Goal: Task Accomplishment & Management: Use online tool/utility

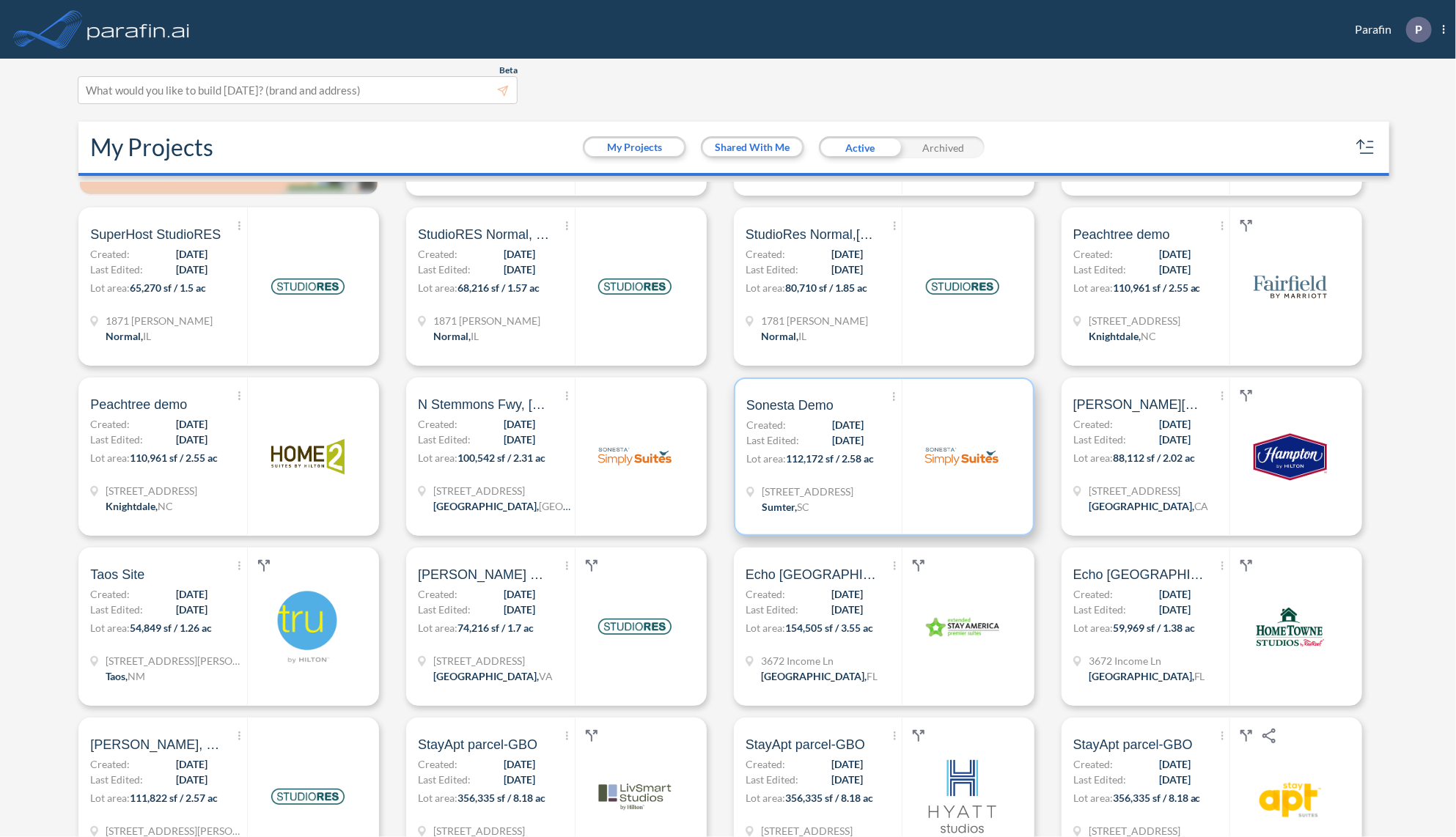
scroll to position [176, 0]
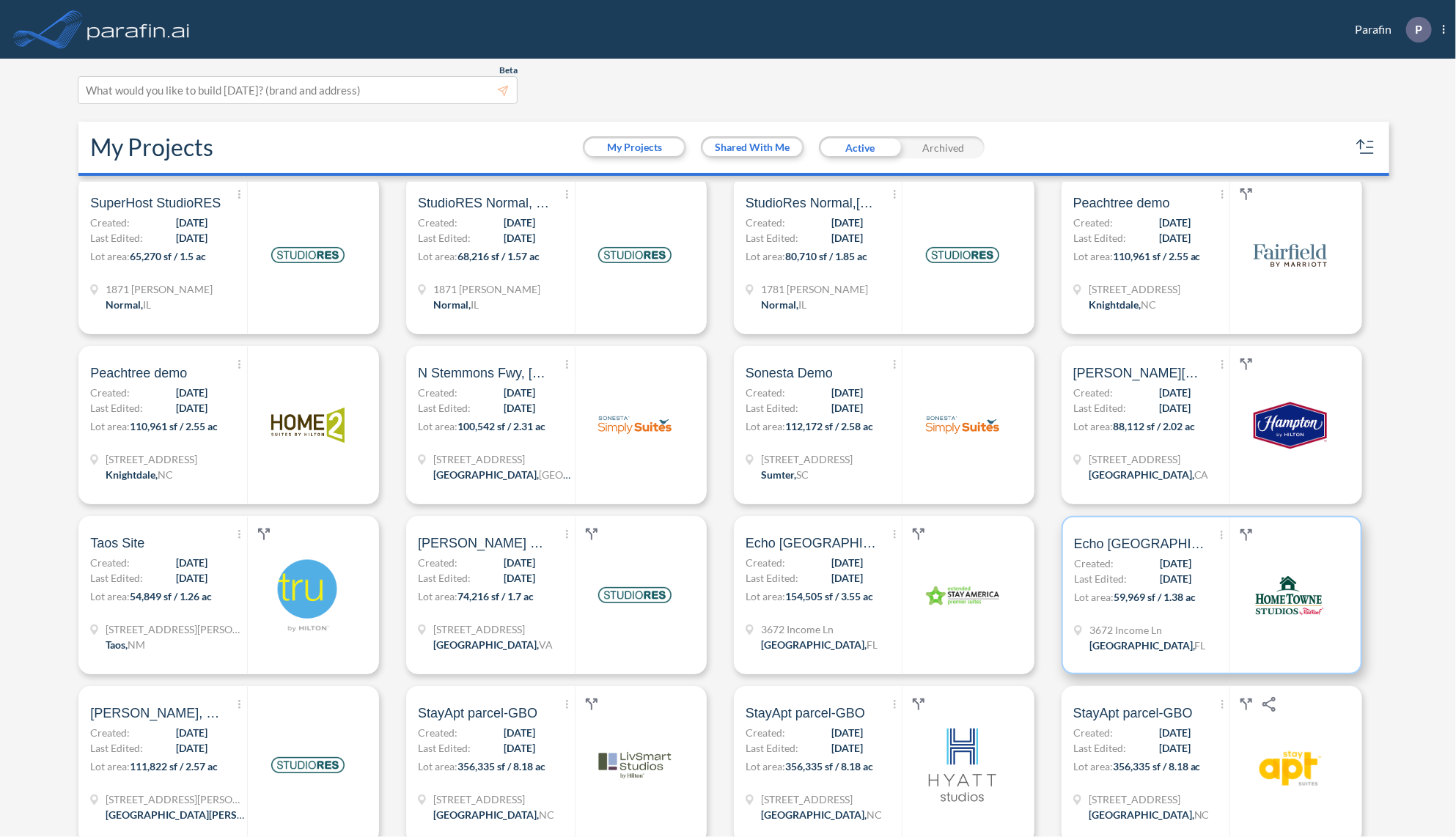
click at [1203, 601] on p "Lot area: 59,969 sf / 1.38 ac" at bounding box center [1152, 600] width 156 height 22
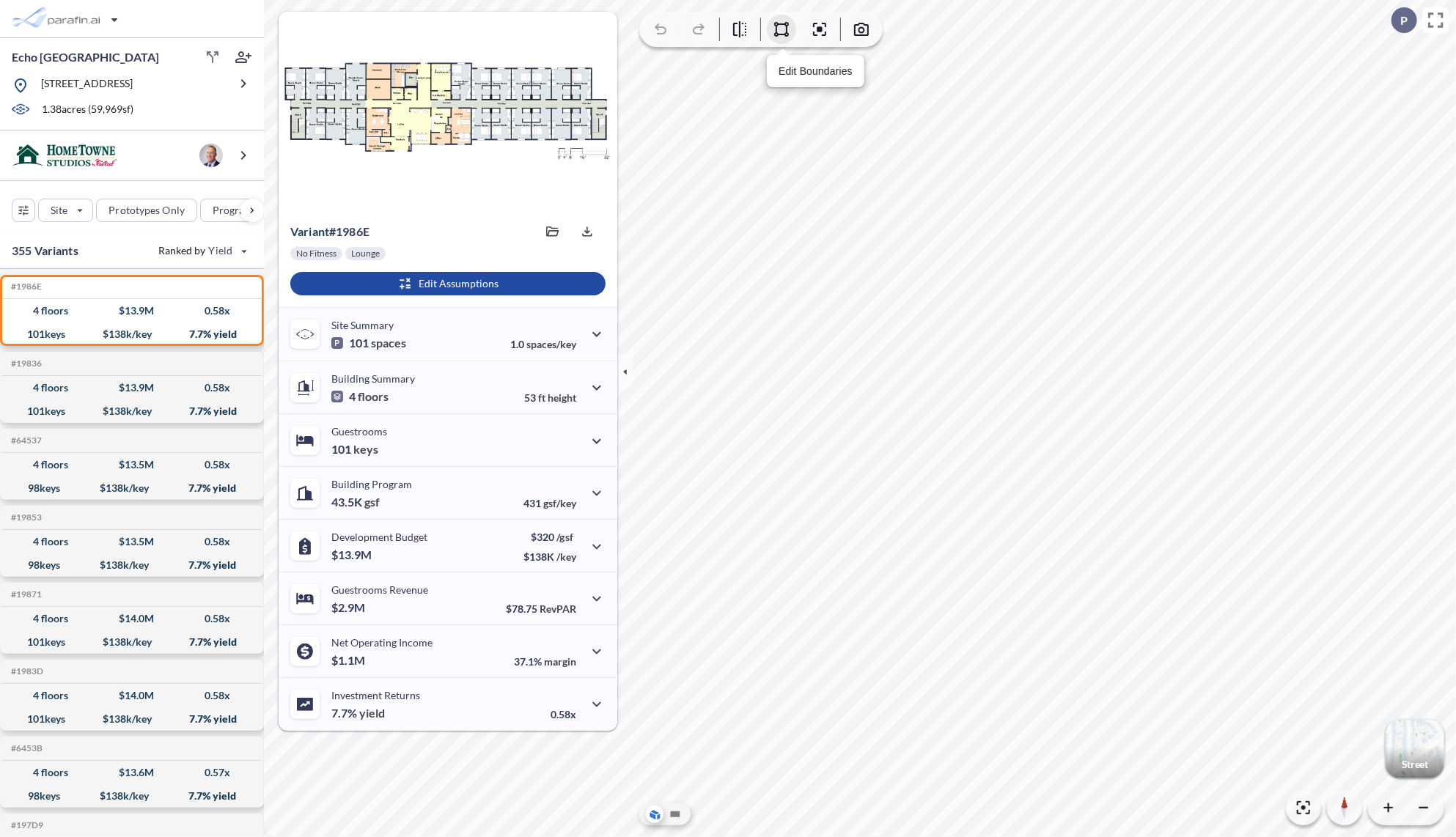
click at [775, 28] on icon "button" at bounding box center [782, 30] width 18 height 18
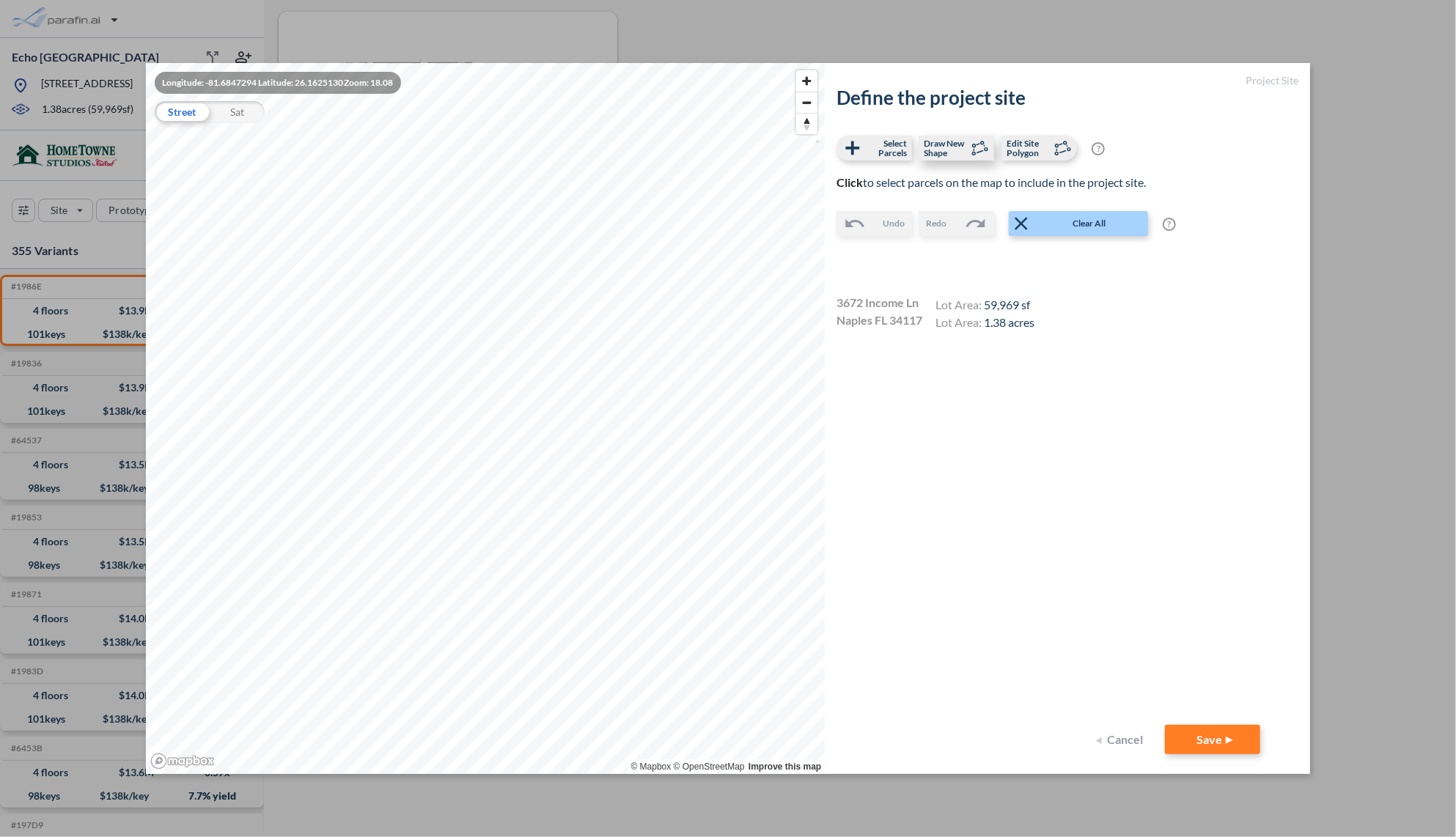
click at [954, 143] on span "Draw New Shape" at bounding box center [945, 148] width 43 height 19
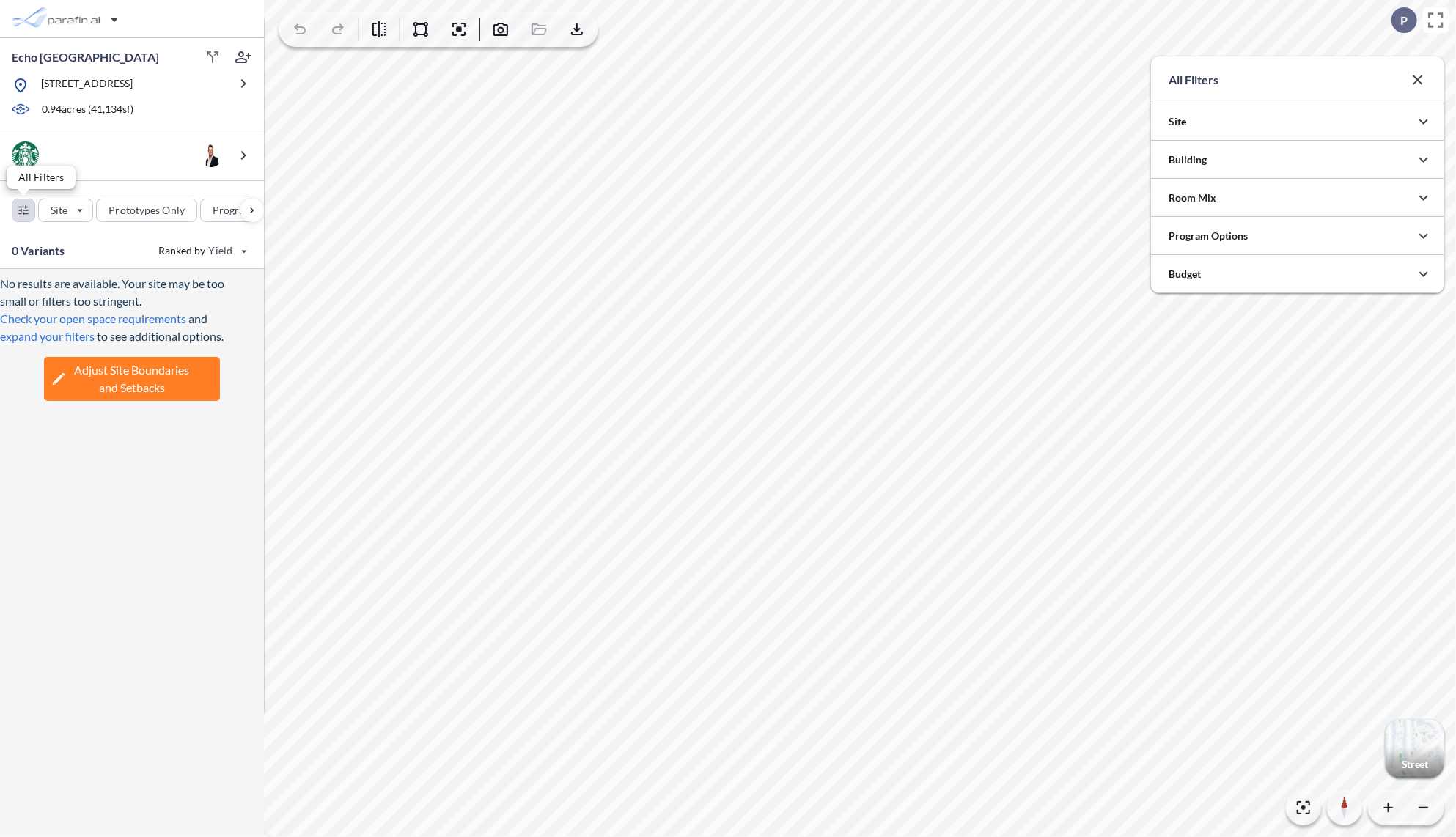
scroll to position [733104, 733002]
click at [1212, 161] on div at bounding box center [1297, 159] width 293 height 37
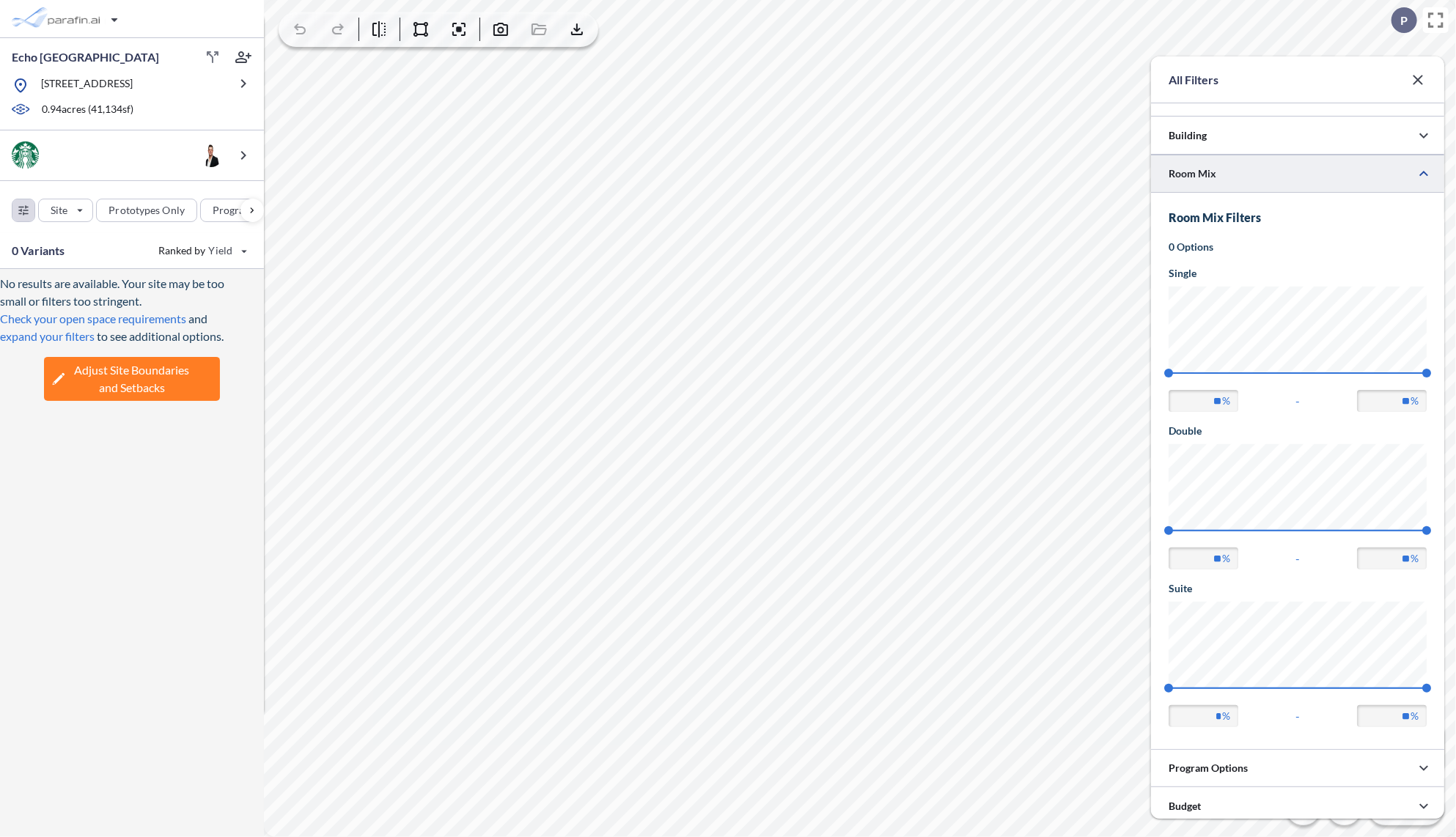
scroll to position [732775, 733002]
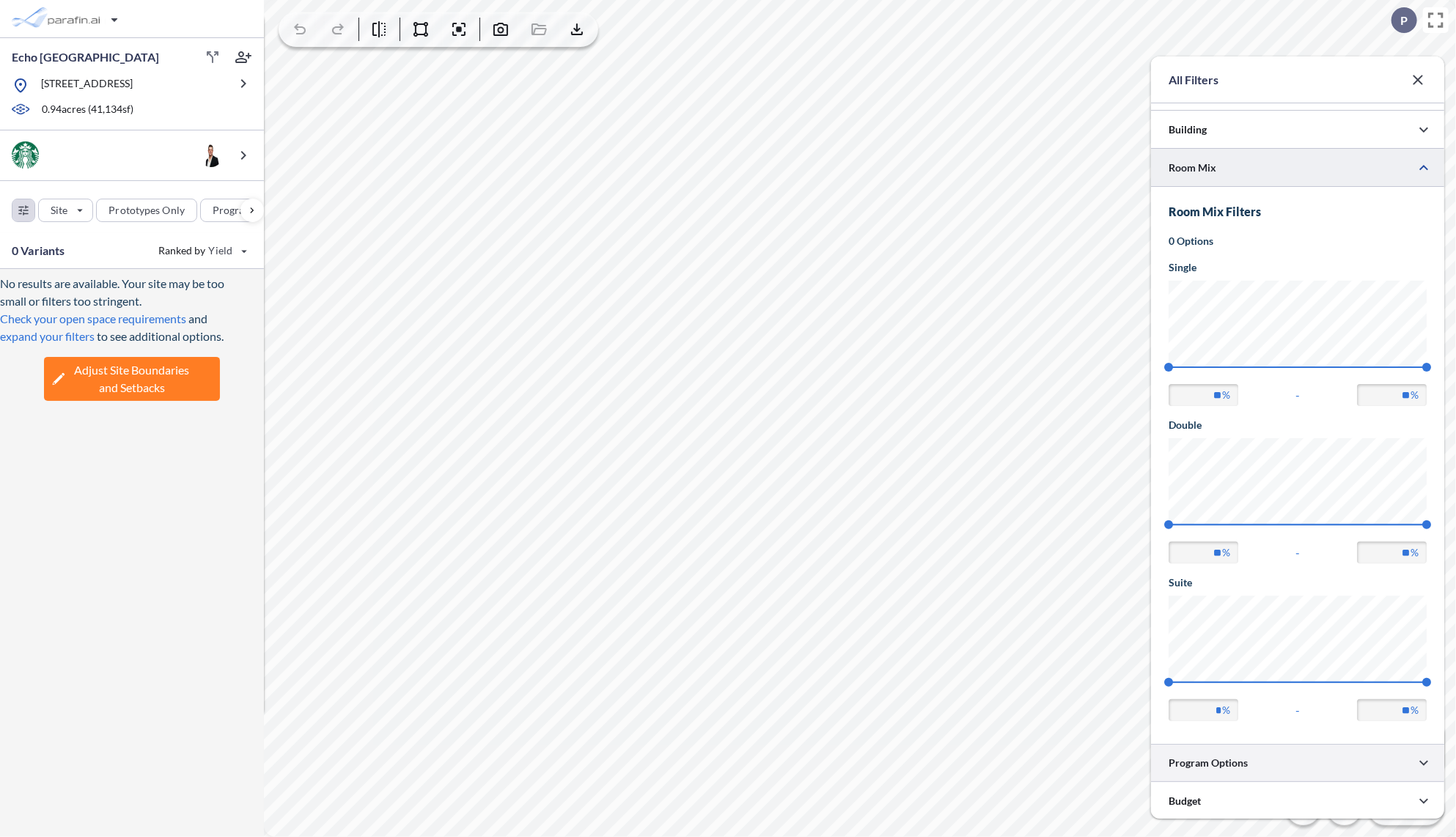
click at [1258, 762] on div at bounding box center [1297, 762] width 293 height 37
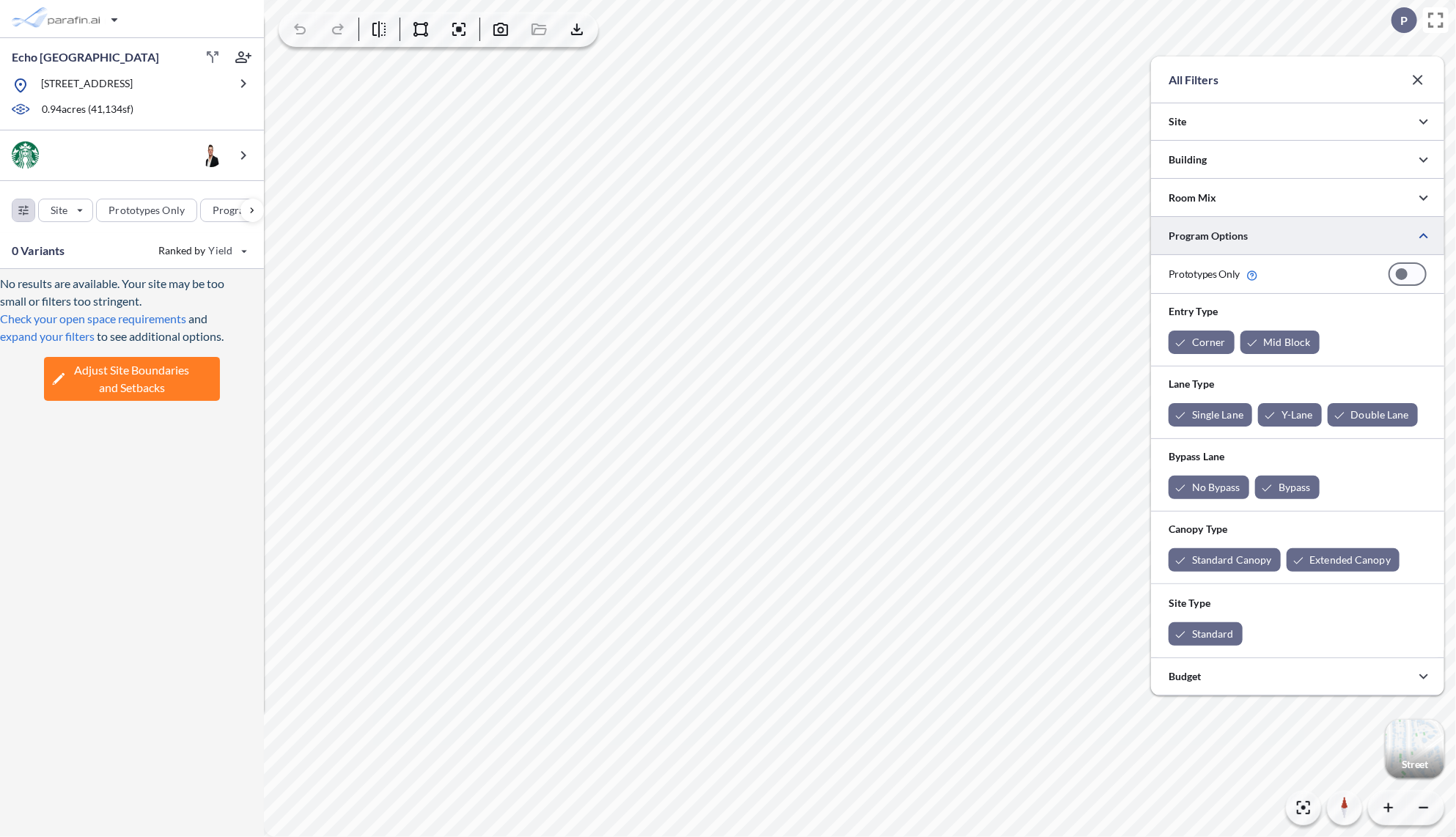
click at [1413, 274] on div at bounding box center [1408, 274] width 38 height 23
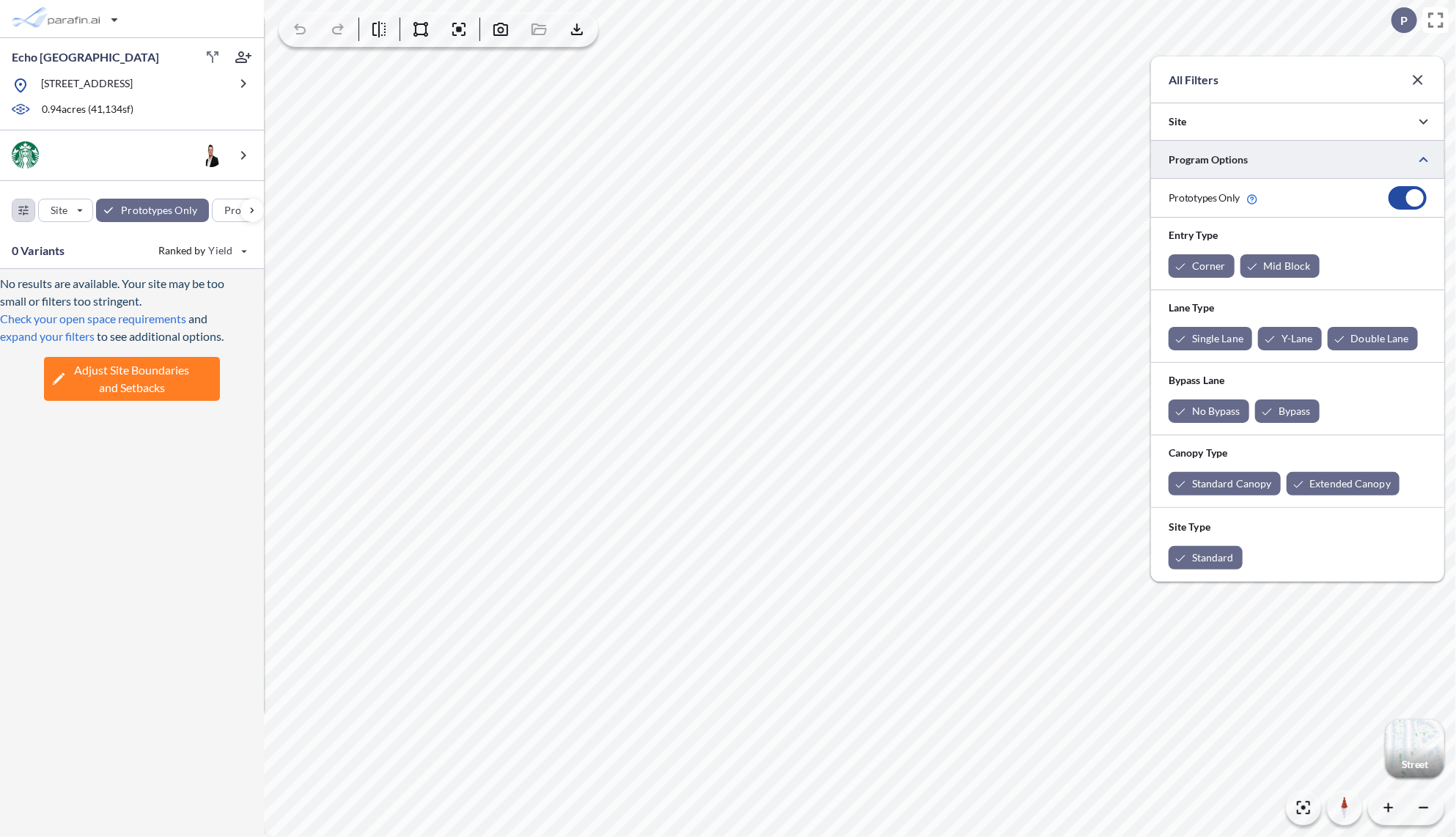
click at [1422, 200] on div at bounding box center [1416, 198] width 18 height 18
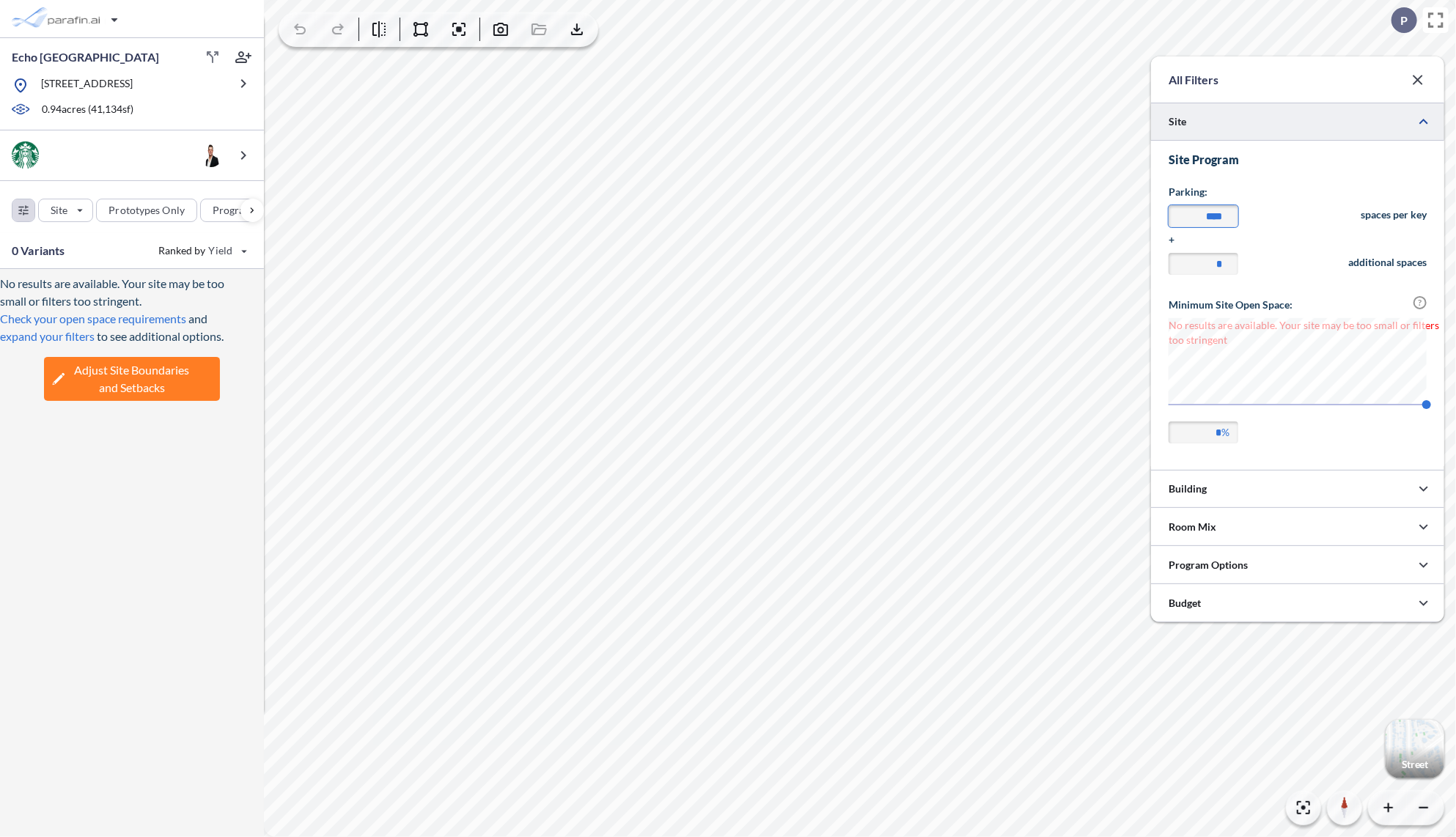
drag, startPoint x: 1226, startPoint y: 216, endPoint x: 1182, endPoint y: 218, distance: 44.0
click at [1182, 218] on input "****" at bounding box center [1203, 216] width 69 height 22
type input "****"
click at [1305, 164] on h3 "Site Program" at bounding box center [1298, 160] width 258 height 15
click at [1424, 126] on icon "button" at bounding box center [1424, 121] width 18 height 18
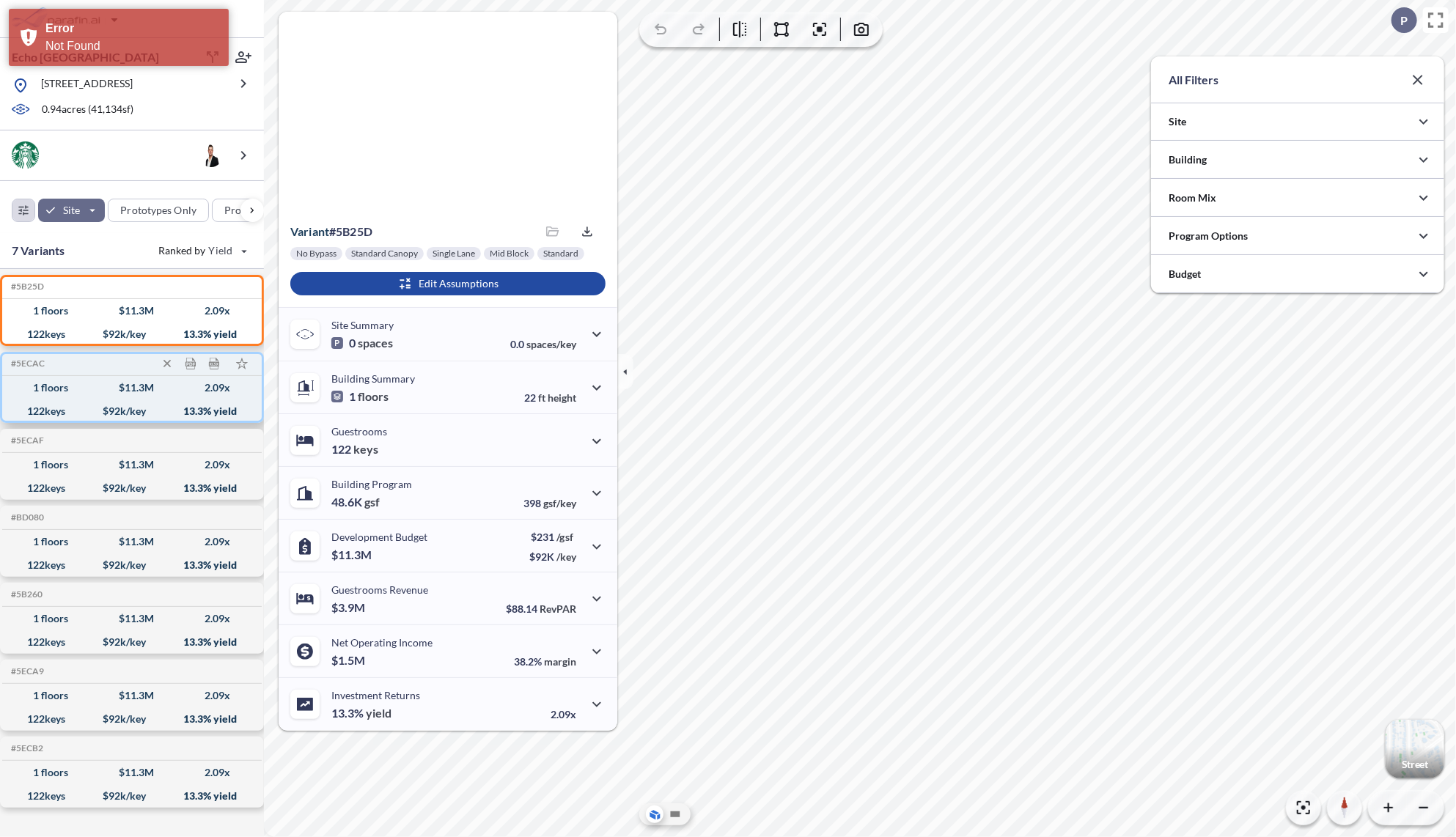
click at [79, 380] on div "1 floors $ 11.3 M 2.09 x" at bounding box center [132, 388] width 248 height 23
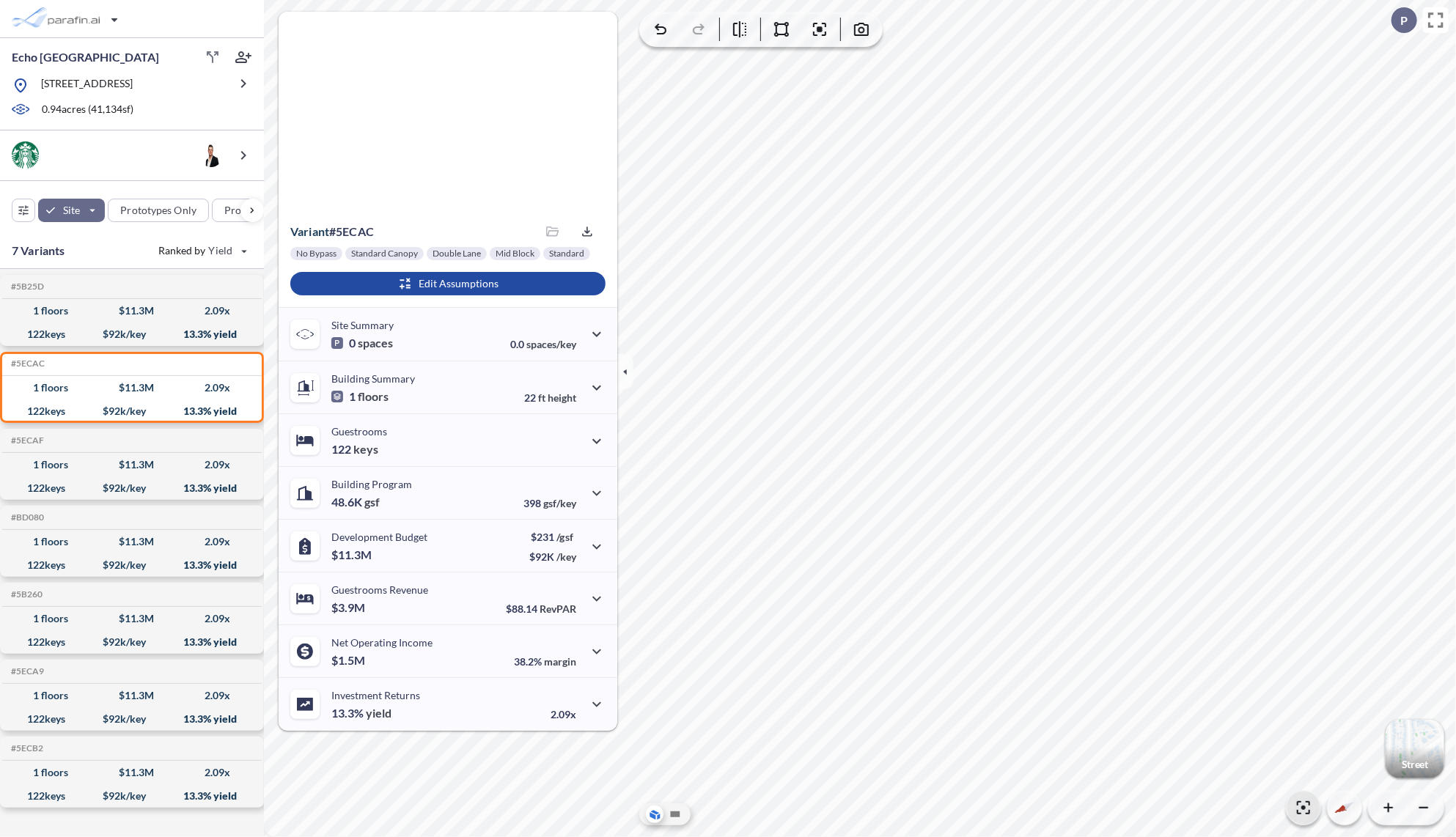
click at [1308, 806] on icon "button" at bounding box center [1304, 808] width 18 height 18
click at [634, 373] on div "Collapse Variant Details" at bounding box center [640, 372] width 47 height 91
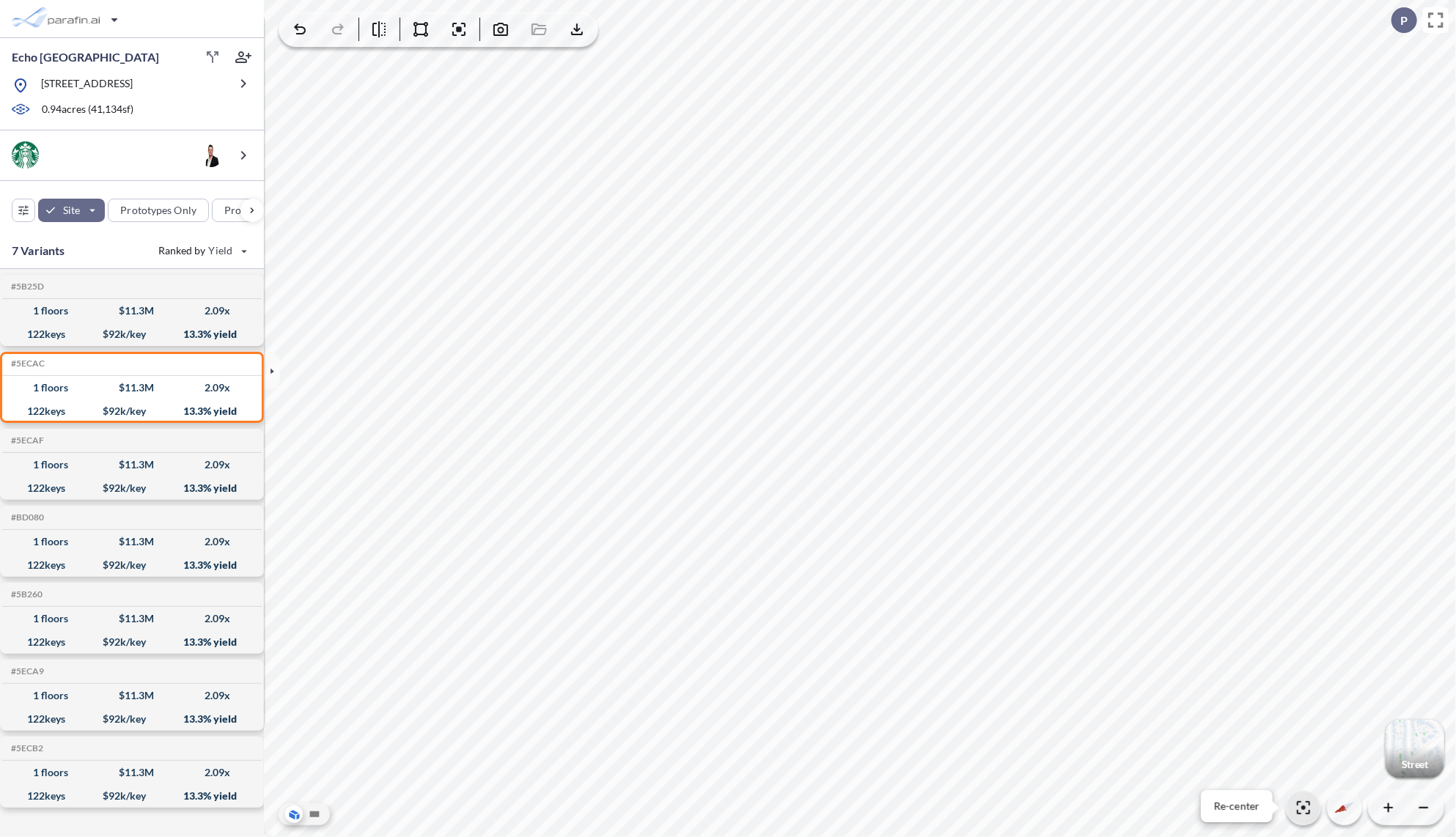
click at [1305, 802] on icon "button" at bounding box center [1304, 808] width 18 height 18
click at [421, 25] on icon "button" at bounding box center [421, 30] width 18 height 18
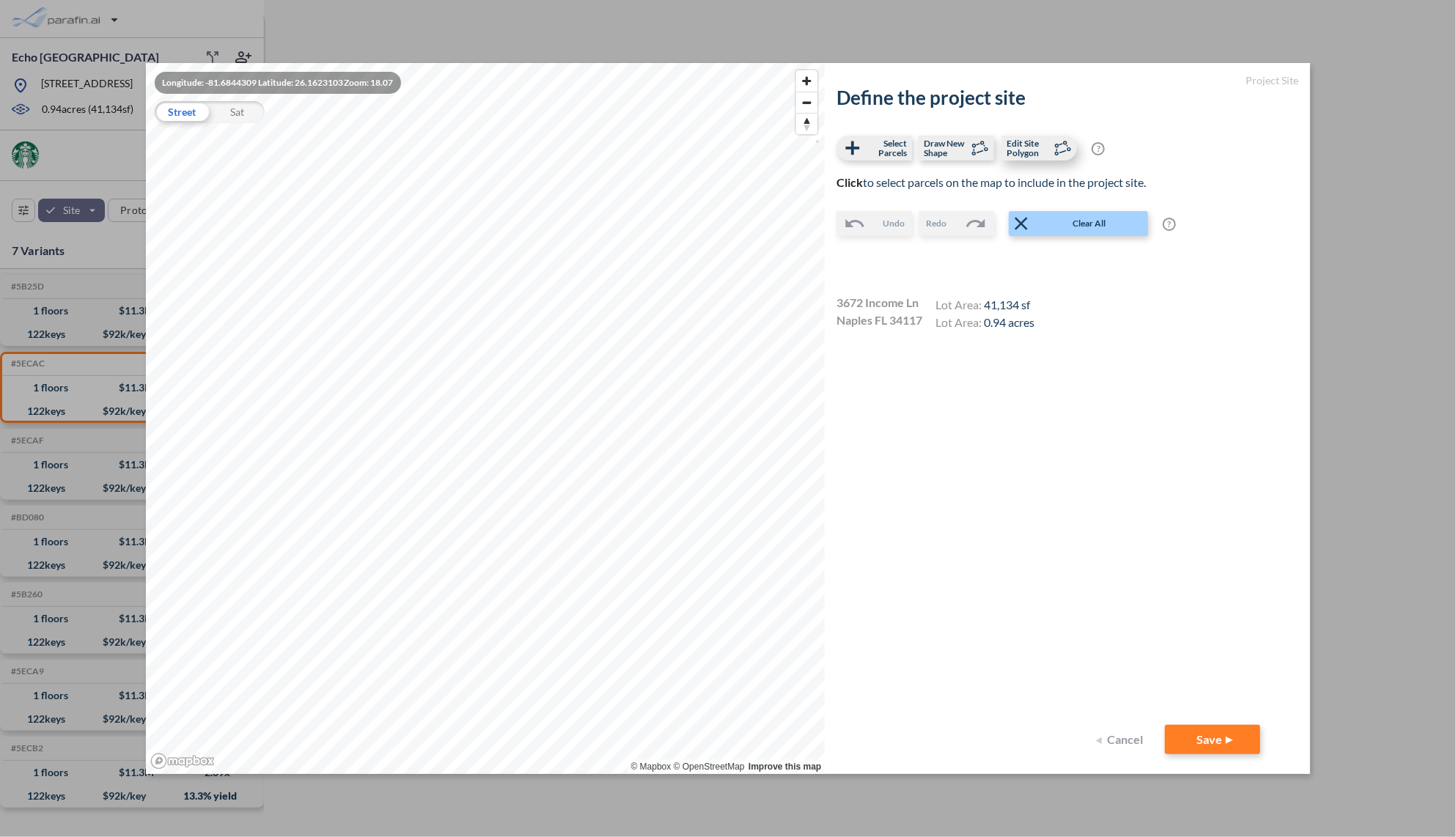
click at [1021, 148] on span "Edit Site Polygon" at bounding box center [1028, 148] width 43 height 19
click at [573, 331] on div "Longitude: -81.6844728 Latitude: 26.1623901 Zoom: 18.43 Street Sat © Mapbox © O…" at bounding box center [486, 419] width 680 height 712
click at [576, 332] on div "Longitude: -81.6844728 Latitude: 26.1623901 Zoom: 18.43 Street Sat © Mapbox © O…" at bounding box center [486, 419] width 680 height 712
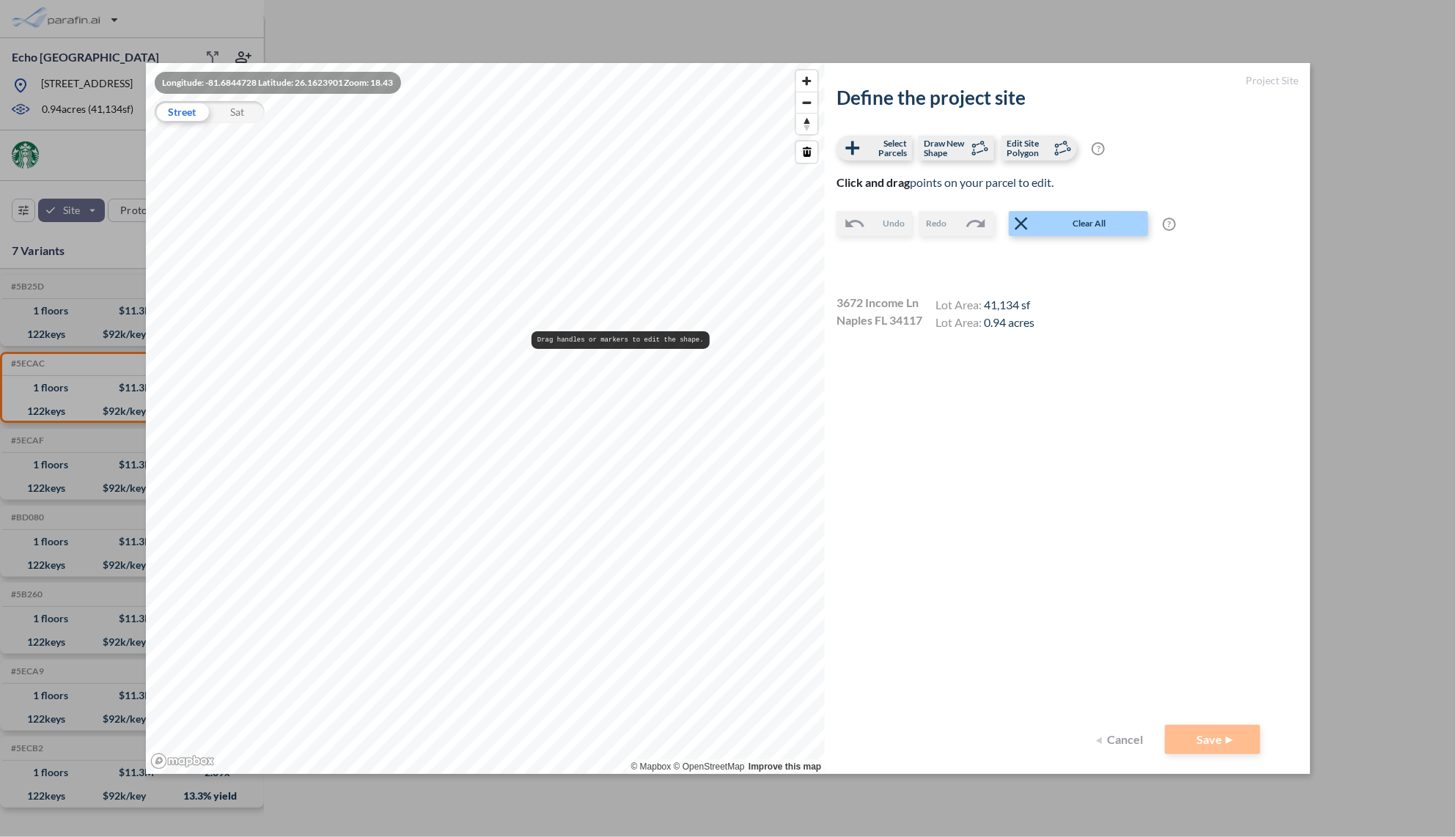
click at [542, 340] on div "Longitude: -81.6844728 Latitude: 26.1623901 Zoom: 18.43 Street Sat © Mapbox © O…" at bounding box center [486, 419] width 680 height 712
click at [898, 147] on span "Select Parcels" at bounding box center [886, 148] width 43 height 19
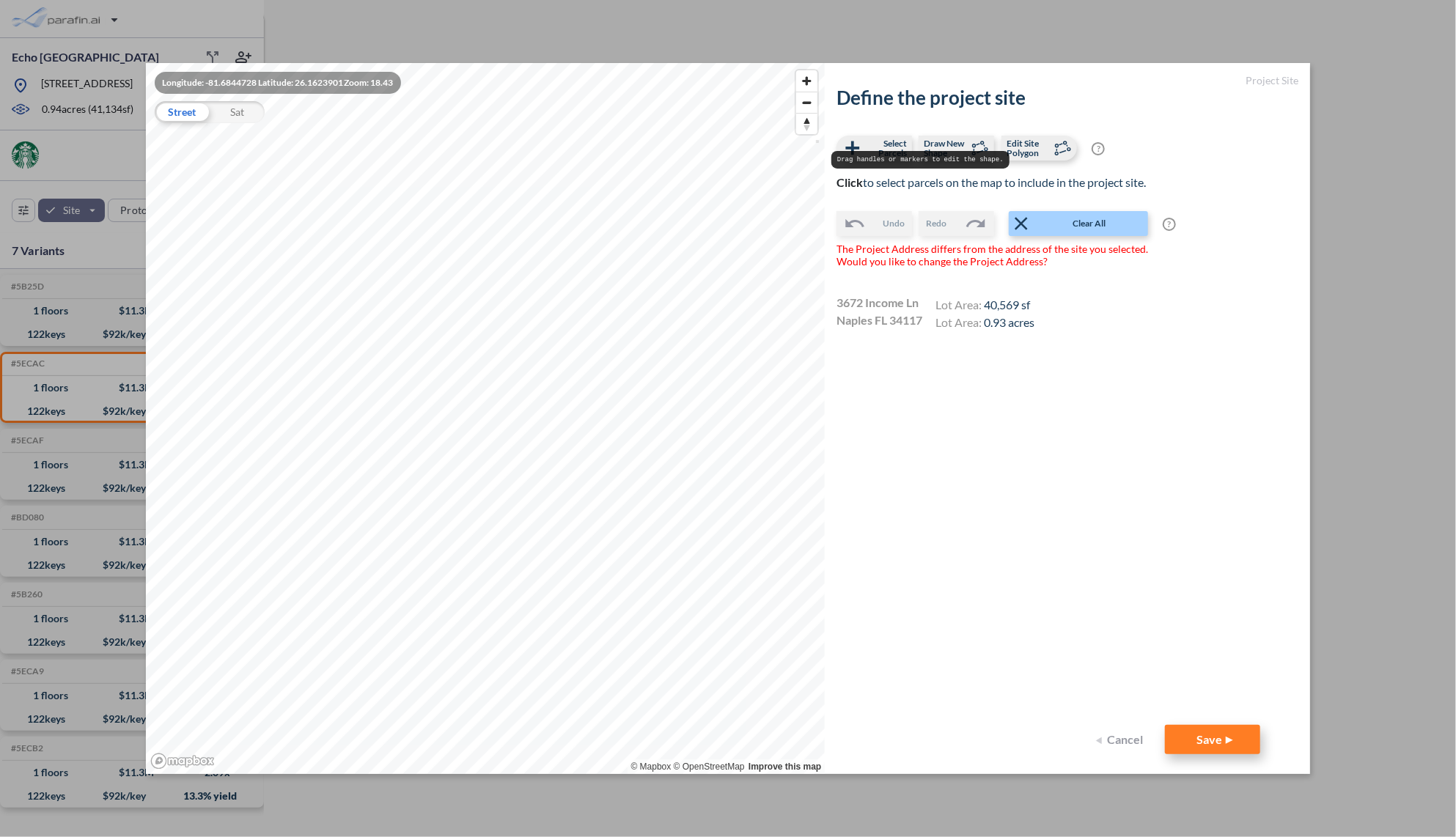
click at [1192, 734] on button "Save" at bounding box center [1213, 739] width 95 height 29
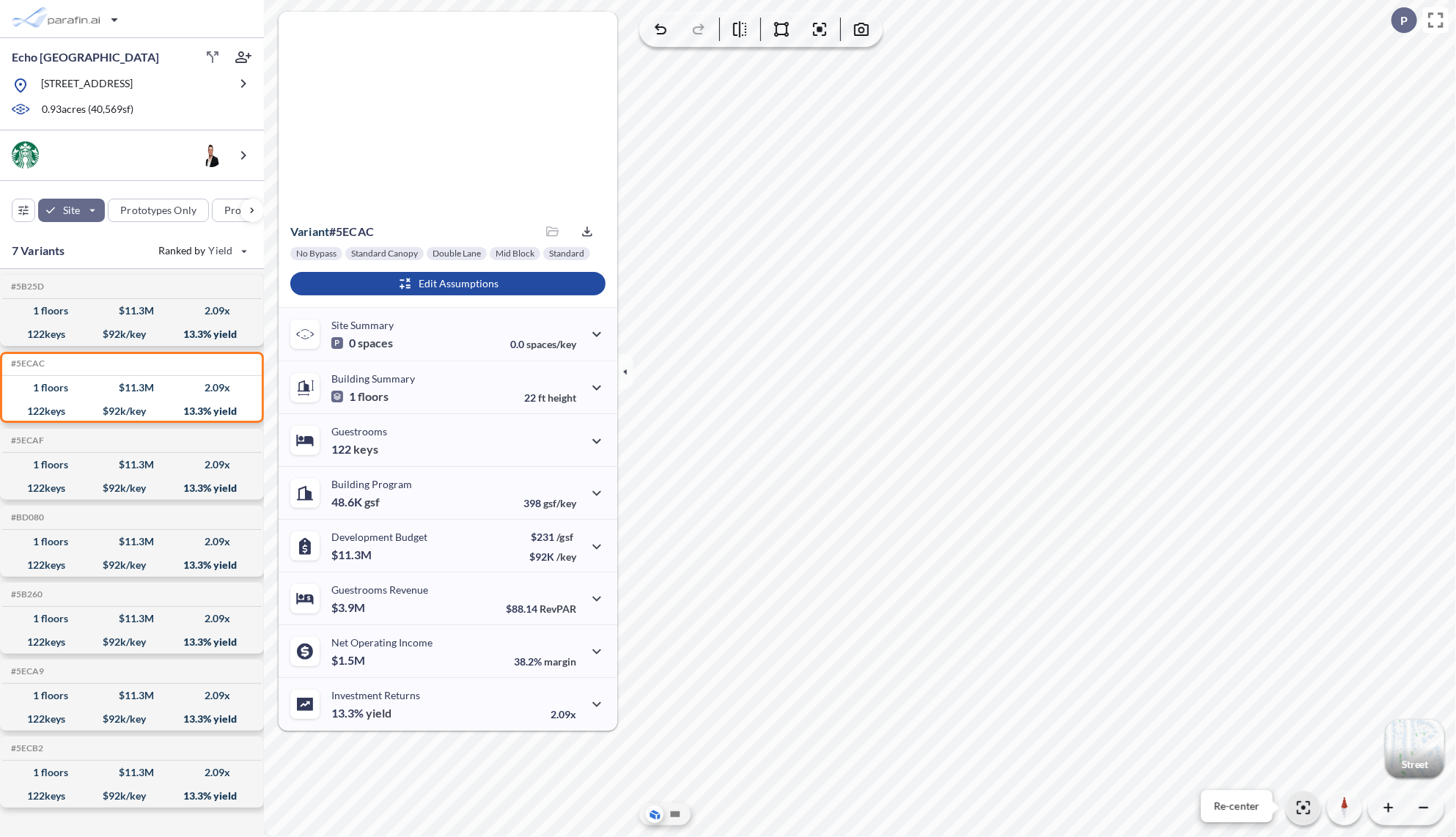
click at [1301, 803] on icon "button" at bounding box center [1304, 808] width 18 height 18
click at [678, 818] on icon at bounding box center [675, 815] width 10 height 6
click at [654, 809] on icon at bounding box center [655, 815] width 15 height 16
click at [622, 371] on icon "button" at bounding box center [625, 372] width 16 height 16
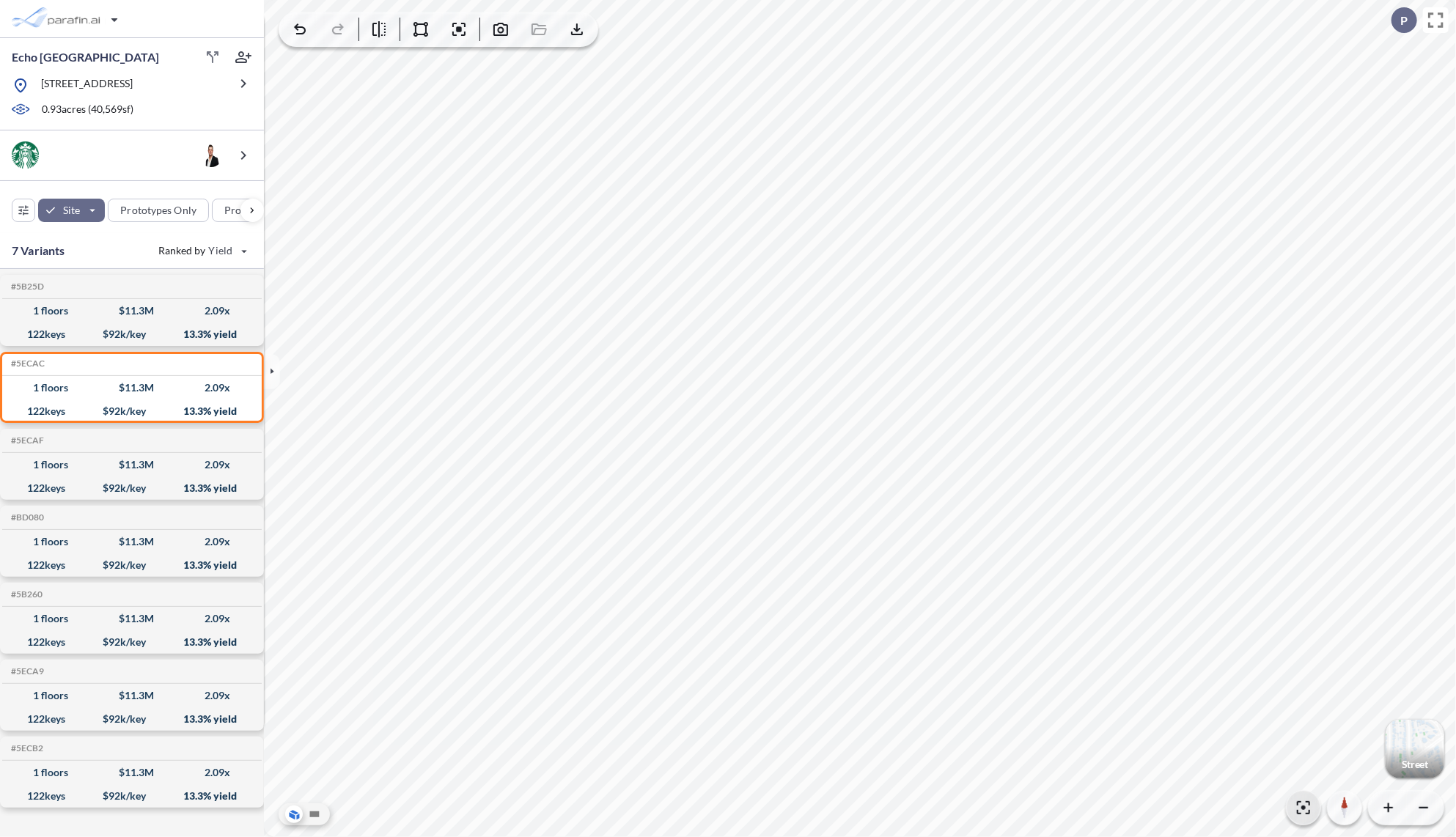
click at [1308, 806] on icon "button" at bounding box center [1304, 808] width 18 height 18
click at [1305, 811] on icon "button" at bounding box center [1304, 808] width 18 height 18
click at [1296, 806] on icon "button" at bounding box center [1304, 808] width 18 height 18
click at [491, 27] on button "button" at bounding box center [500, 29] width 29 height 29
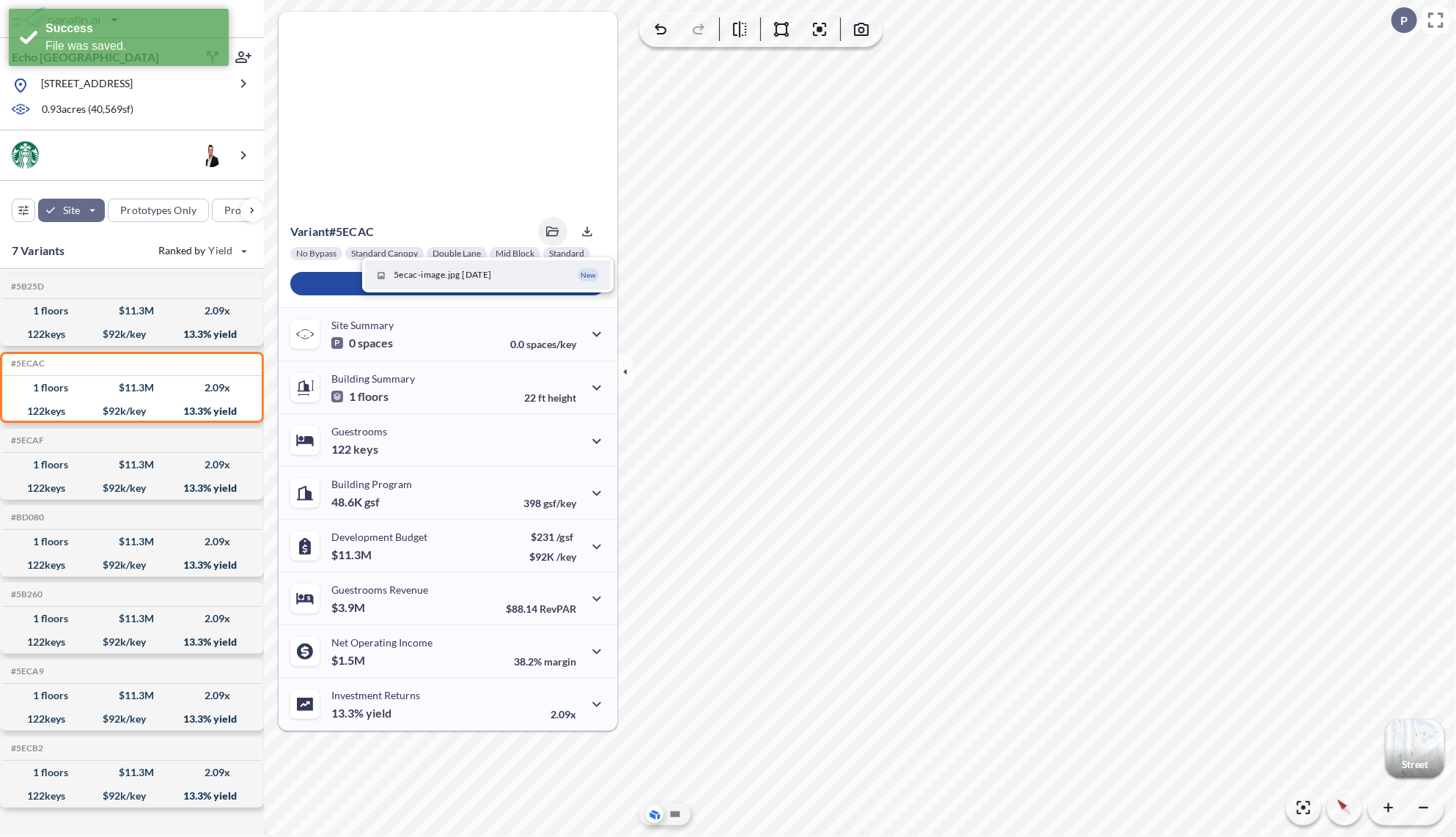
click at [488, 279] on span "5ecac-image.jpg [DATE]" at bounding box center [443, 275] width 98 height 13
